Goal: Check status: Check status

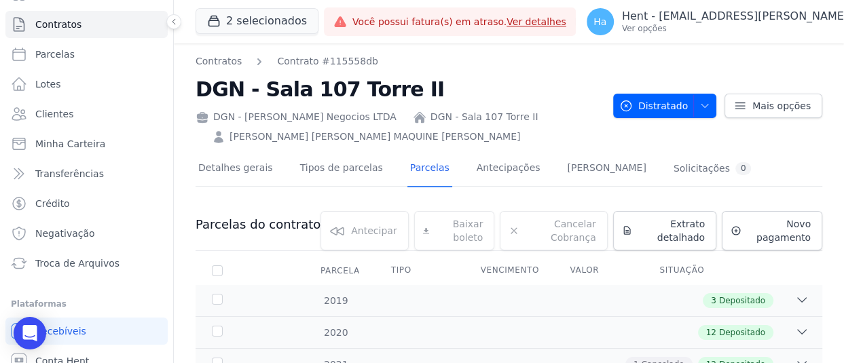
scroll to position [101, 0]
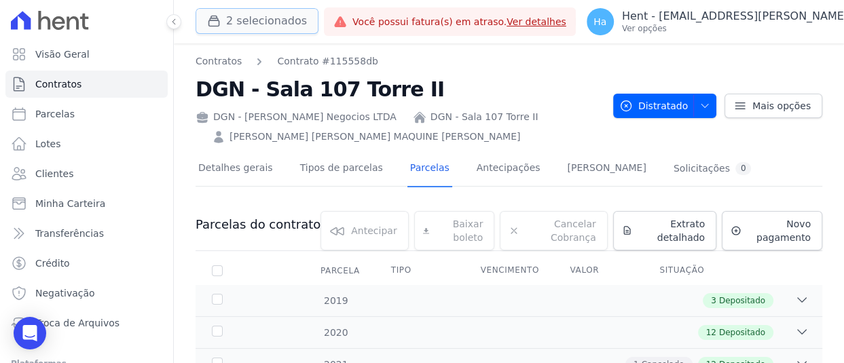
scroll to position [101, 0]
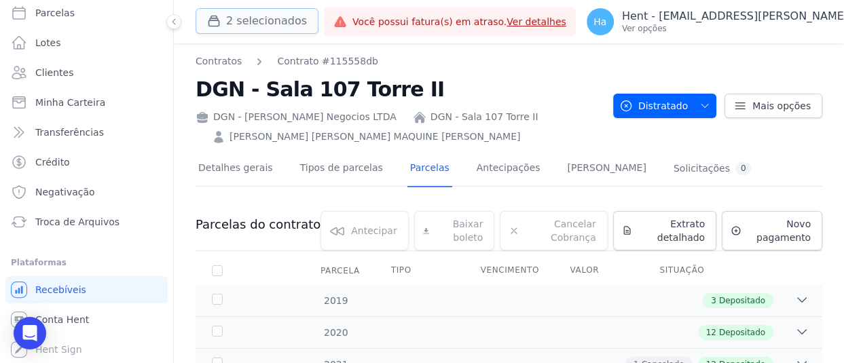
click at [255, 19] on button "2 selecionados" at bounding box center [256, 21] width 123 height 26
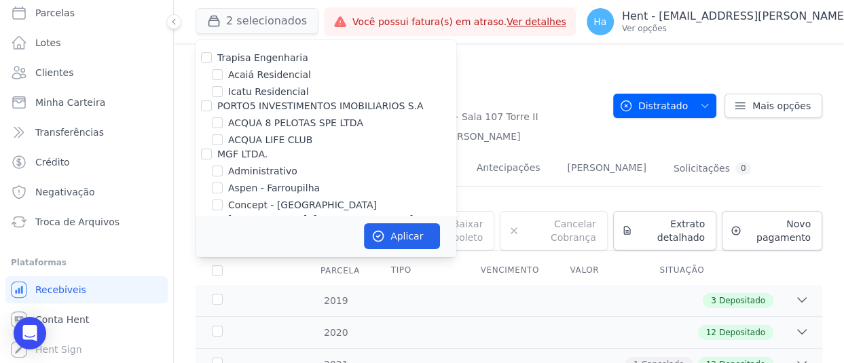
scroll to position [4935, 0]
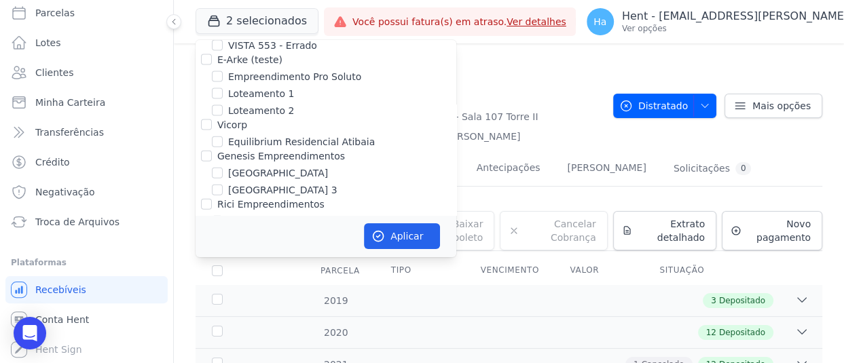
click at [209, 278] on input "FLEX PARTICIPACOES LTDA" at bounding box center [206, 283] width 11 height 11
checkbox input "true"
click at [407, 231] on button "Aplicar" at bounding box center [402, 236] width 76 height 26
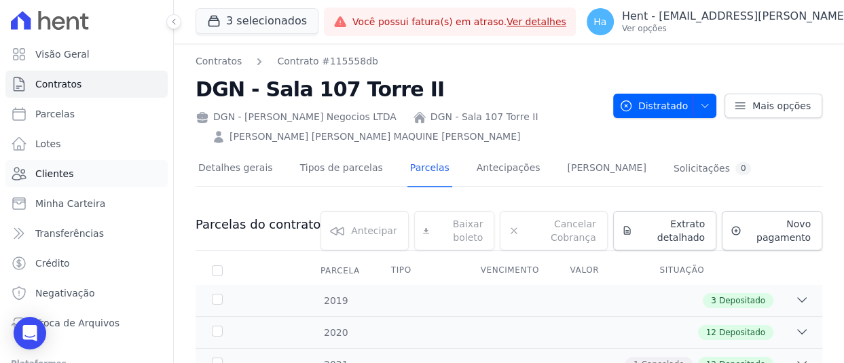
click at [53, 168] on span "Clientes" at bounding box center [54, 174] width 38 height 14
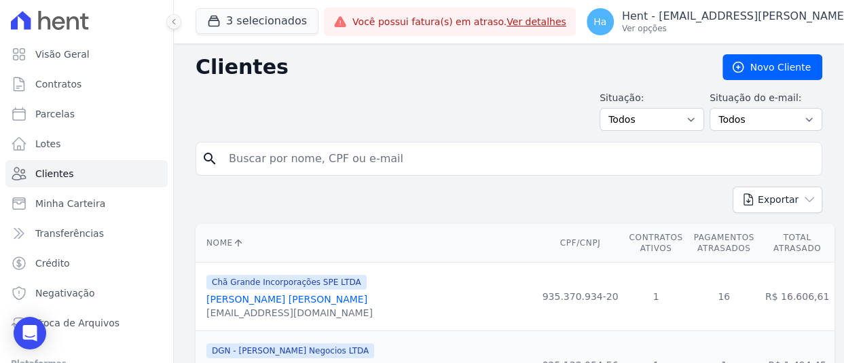
click at [303, 170] on input "search" at bounding box center [518, 158] width 595 height 27
paste input "financeiro@flexinc.com.br"
type input "financeiro@flexinc.com.br"
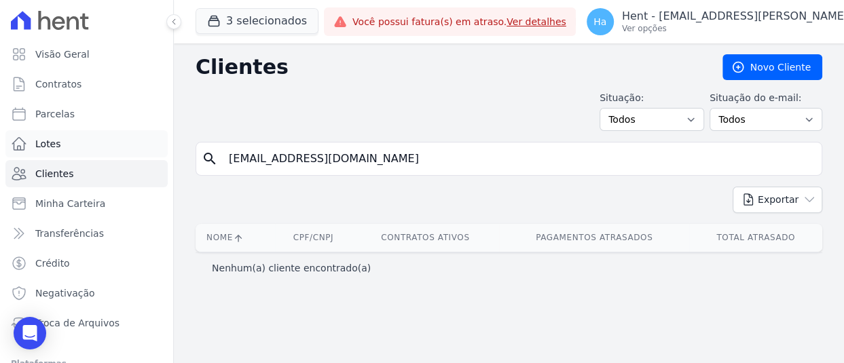
drag, startPoint x: 402, startPoint y: 162, endPoint x: 44, endPoint y: 141, distance: 358.3
click at [60, 142] on div "Visão Geral Contratos Parcelas Lotes Clientes Minha Carteira Transferências Cré…" at bounding box center [422, 181] width 844 height 363
paste input "Cleber Vilson dos Santos Carneiro"
type input "Cleber Vilson dos Santos Carneiro"
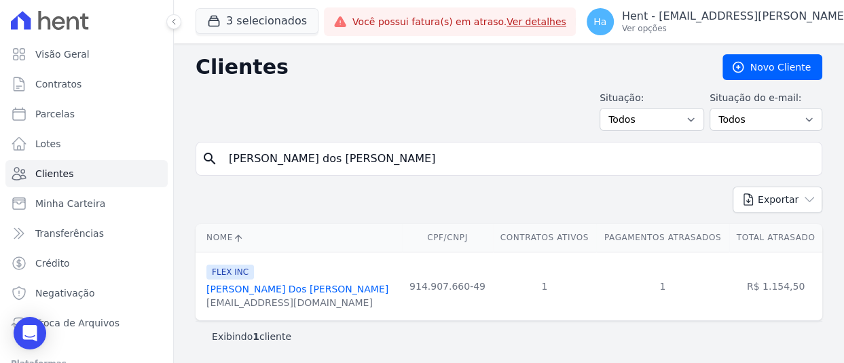
click at [250, 288] on link "Cleber Vilson Dos Santos Carneiro" at bounding box center [297, 289] width 182 height 11
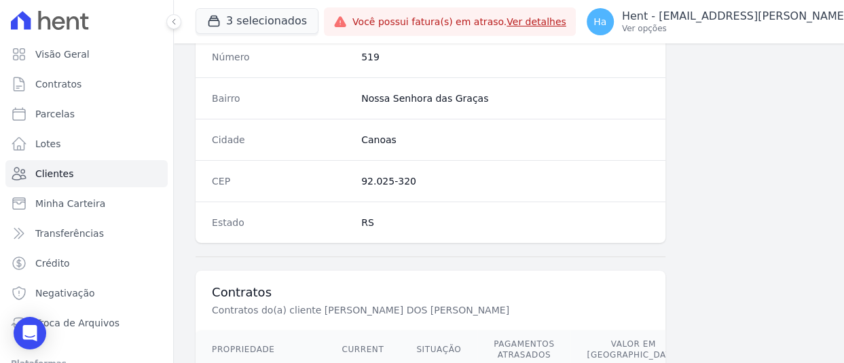
scroll to position [916, 0]
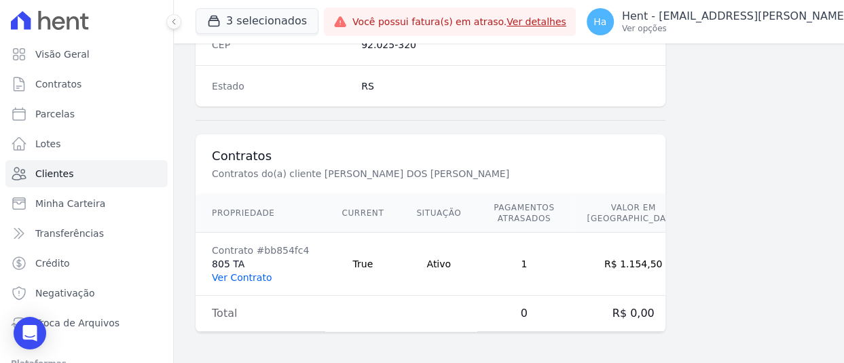
click at [259, 272] on link "Ver Contrato" at bounding box center [242, 277] width 60 height 11
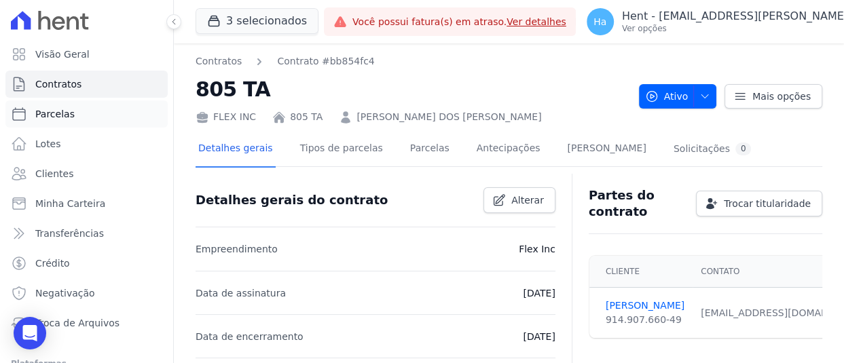
click at [69, 110] on span "Parcelas" at bounding box center [54, 114] width 39 height 14
select select
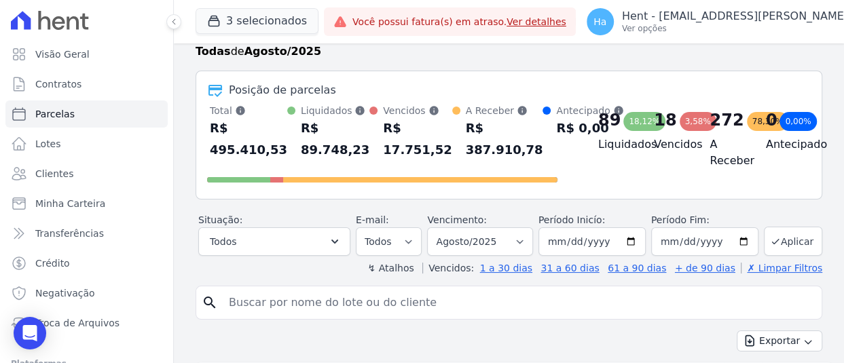
scroll to position [68, 0]
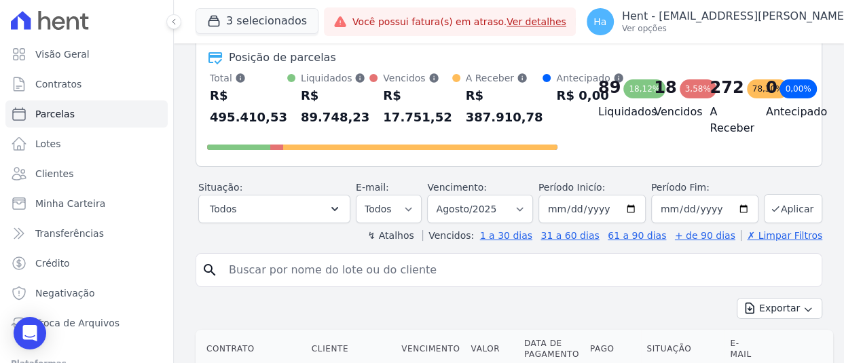
click at [349, 283] on input "search" at bounding box center [518, 270] width 595 height 27
click at [350, 276] on input "search" at bounding box center [518, 270] width 595 height 27
paste input "Cleber Vilson dos Santos Carneiro"
type input "Cleber Vilson dos Santos Carneiro"
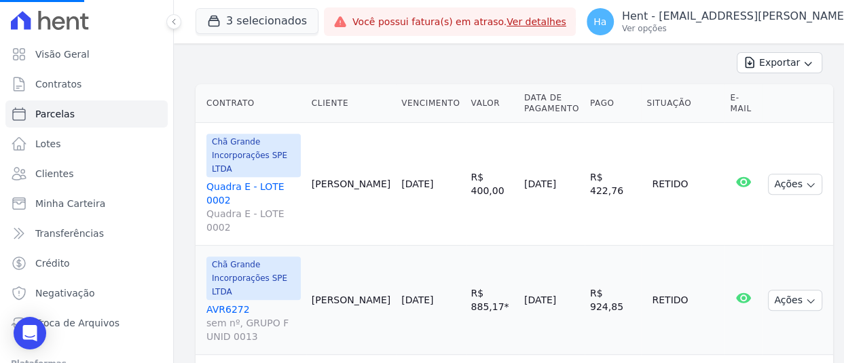
scroll to position [339, 0]
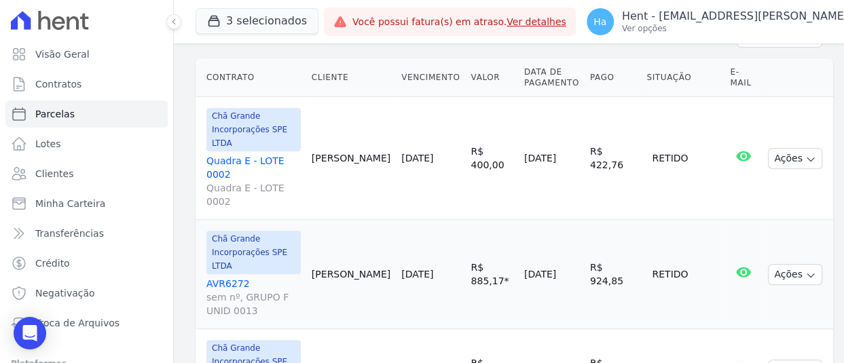
select select
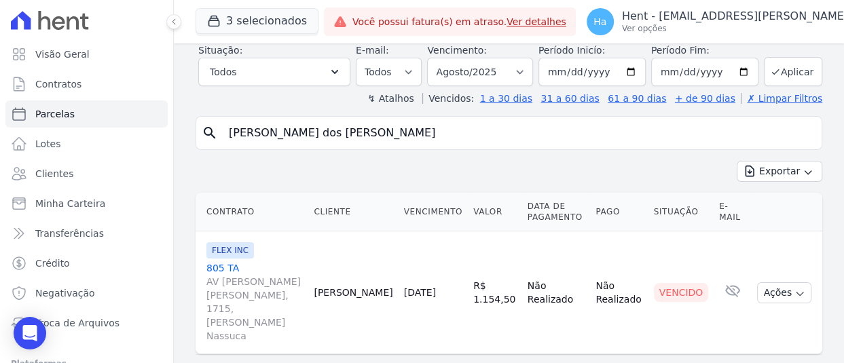
scroll to position [73, 0]
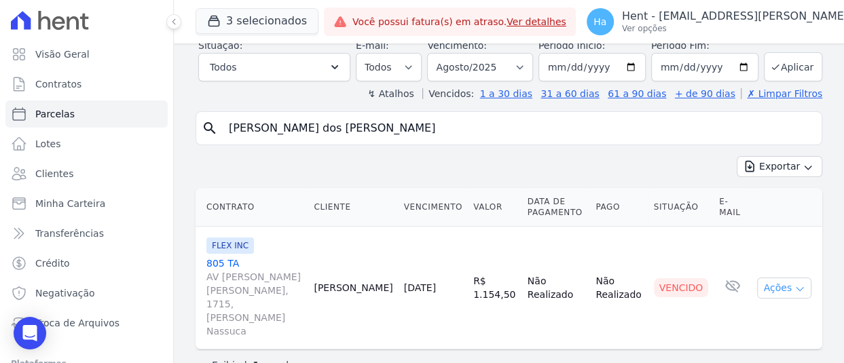
click at [794, 284] on icon "button" at bounding box center [799, 289] width 11 height 11
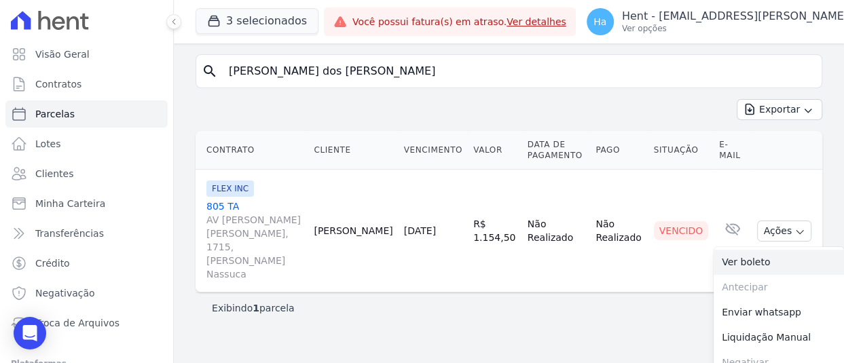
click at [737, 250] on link "Ver boleto" at bounding box center [778, 262] width 130 height 25
